Goal: Navigation & Orientation: Find specific page/section

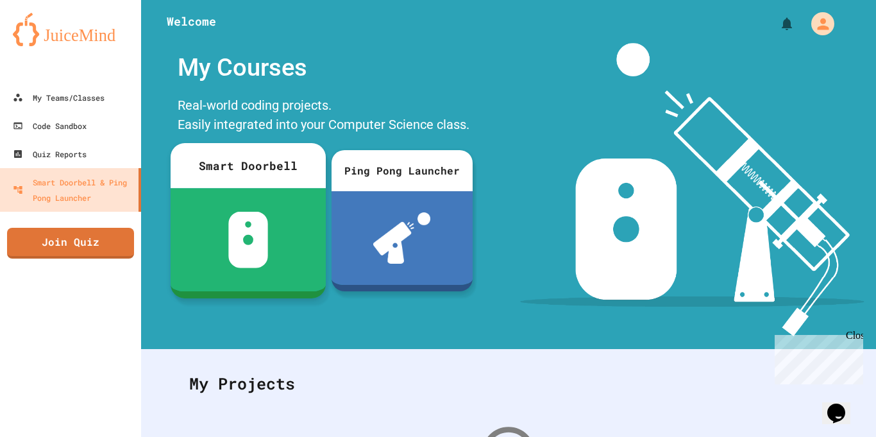
scroll to position [1, 0]
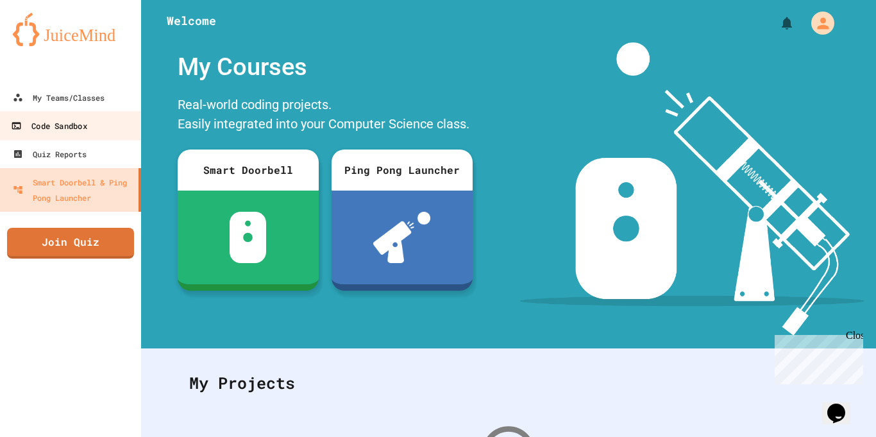
click at [89, 126] on link "Code Sandbox" at bounding box center [71, 125] width 146 height 29
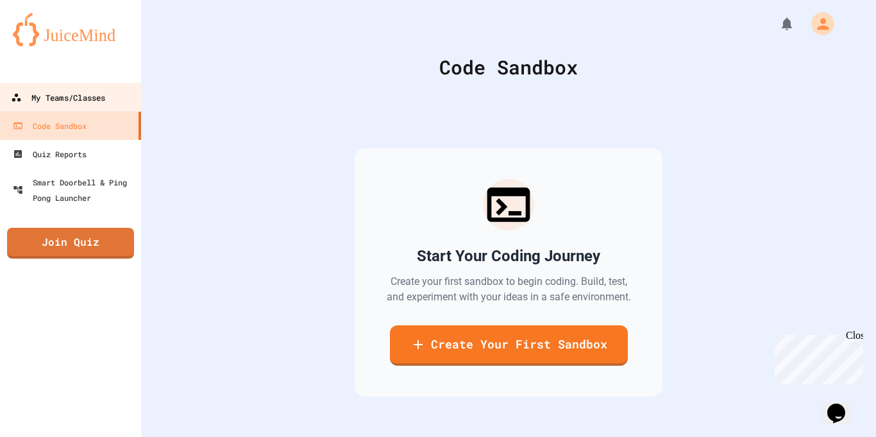
click at [53, 105] on div "My Teams/Classes" at bounding box center [58, 98] width 94 height 16
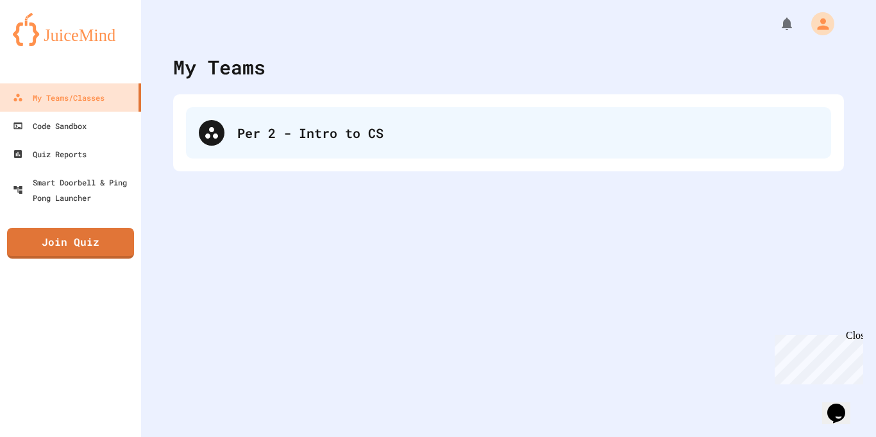
click at [282, 114] on div "Per 2 - Intro to CS" at bounding box center [508, 132] width 645 height 51
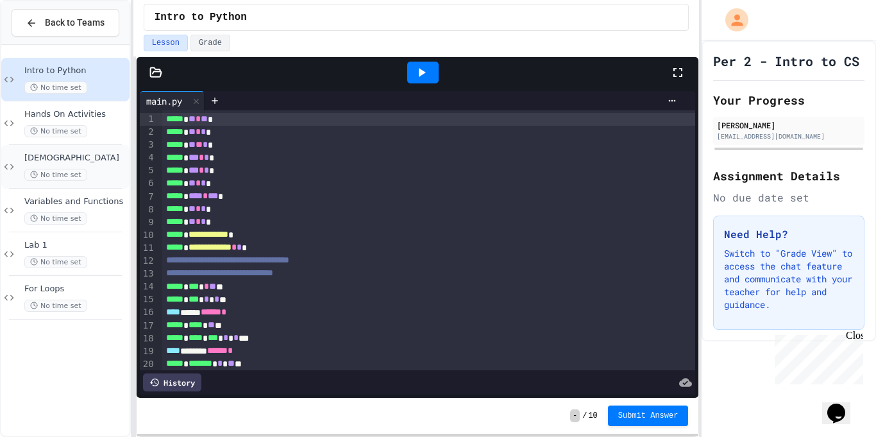
click at [83, 159] on span "[DEMOGRAPHIC_DATA]" at bounding box center [75, 158] width 103 height 11
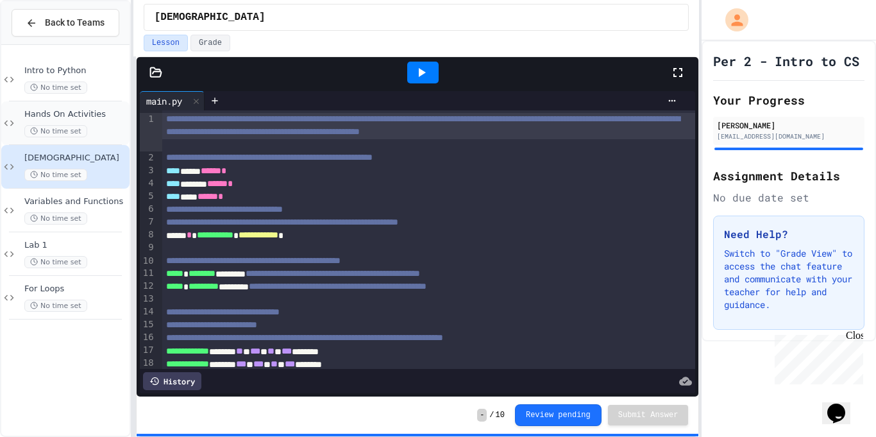
click at [90, 128] on div "No time set" at bounding box center [75, 131] width 103 height 12
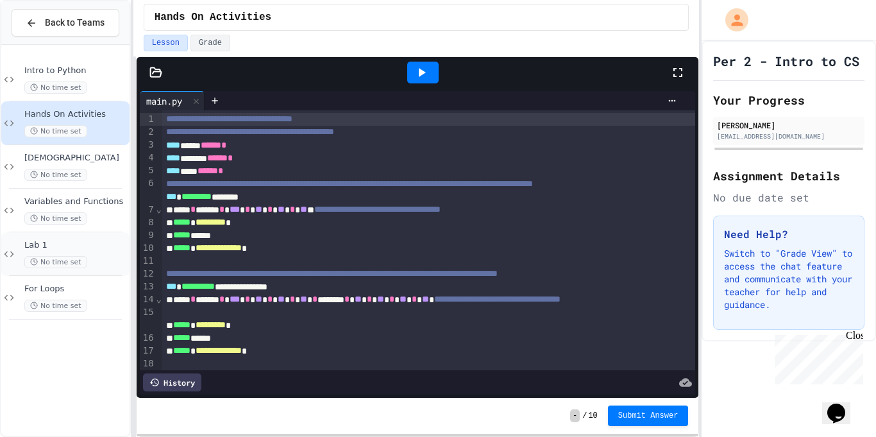
click at [86, 256] on div "No time set" at bounding box center [75, 262] width 103 height 12
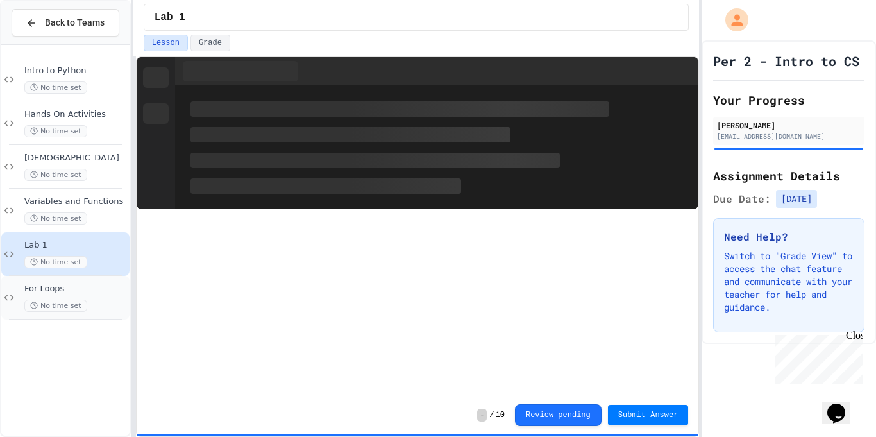
click at [89, 283] on span "For Loops" at bounding box center [75, 288] width 103 height 11
